Goal: Task Accomplishment & Management: Use online tool/utility

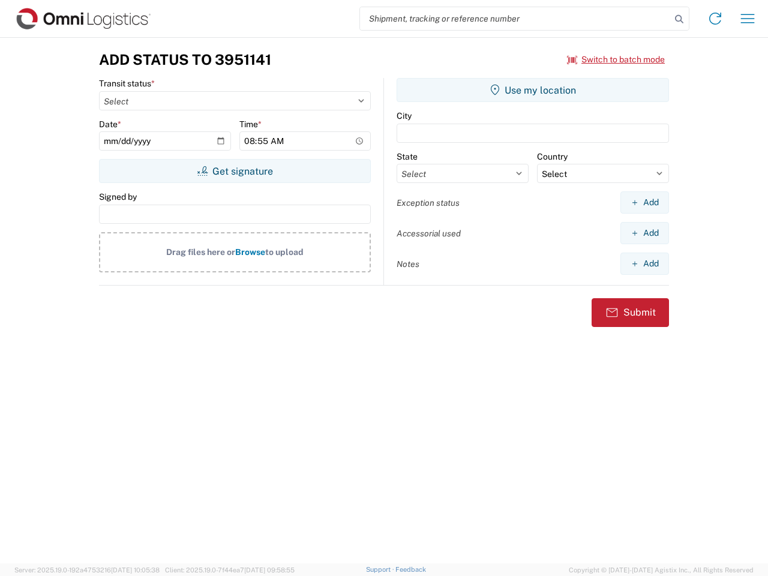
click at [515, 19] on input "search" at bounding box center [515, 18] width 311 height 23
click at [679, 19] on icon at bounding box center [679, 19] width 17 height 17
click at [715, 19] on icon at bounding box center [714, 18] width 19 height 19
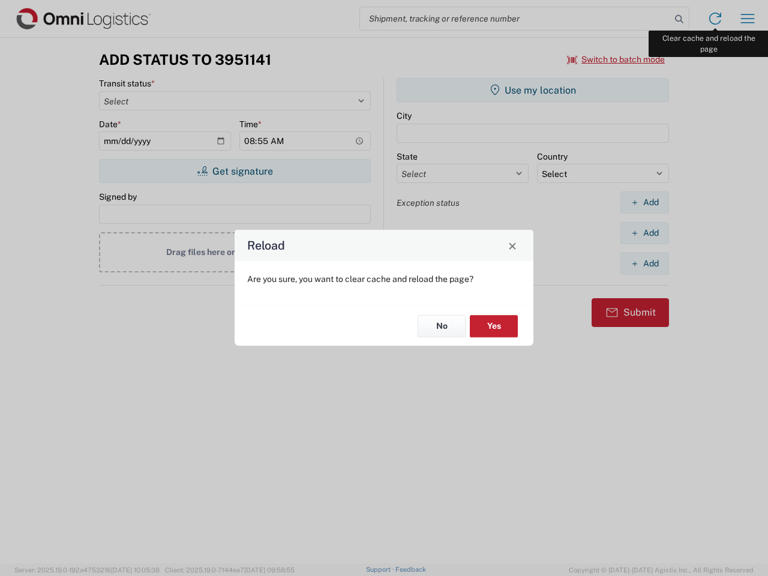
click at [747, 19] on div "Reload Are you sure, you want to clear cache and reload the page? No Yes" at bounding box center [384, 288] width 768 height 576
click at [616, 59] on div "Reload Are you sure, you want to clear cache and reload the page? No Yes" at bounding box center [384, 288] width 768 height 576
click at [235, 171] on div "Reload Are you sure, you want to clear cache and reload the page? No Yes" at bounding box center [384, 288] width 768 height 576
click at [533, 90] on div "Reload Are you sure, you want to clear cache and reload the page? No Yes" at bounding box center [384, 288] width 768 height 576
click at [644, 202] on div "Reload Are you sure, you want to clear cache and reload the page? No Yes" at bounding box center [384, 288] width 768 height 576
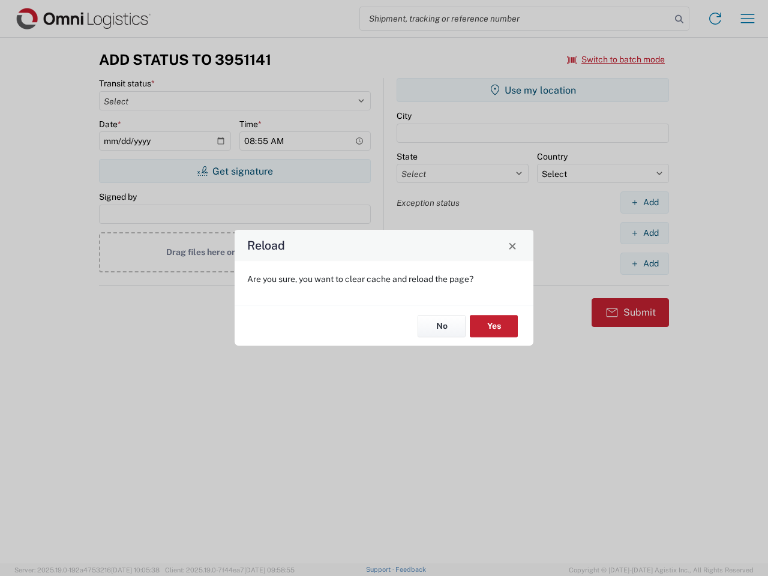
click at [644, 233] on div "Reload Are you sure, you want to clear cache and reload the page? No Yes" at bounding box center [384, 288] width 768 height 576
click at [644, 263] on div "Reload Are you sure, you want to clear cache and reload the page? No Yes" at bounding box center [384, 288] width 768 height 576
